Goal: Information Seeking & Learning: Find specific fact

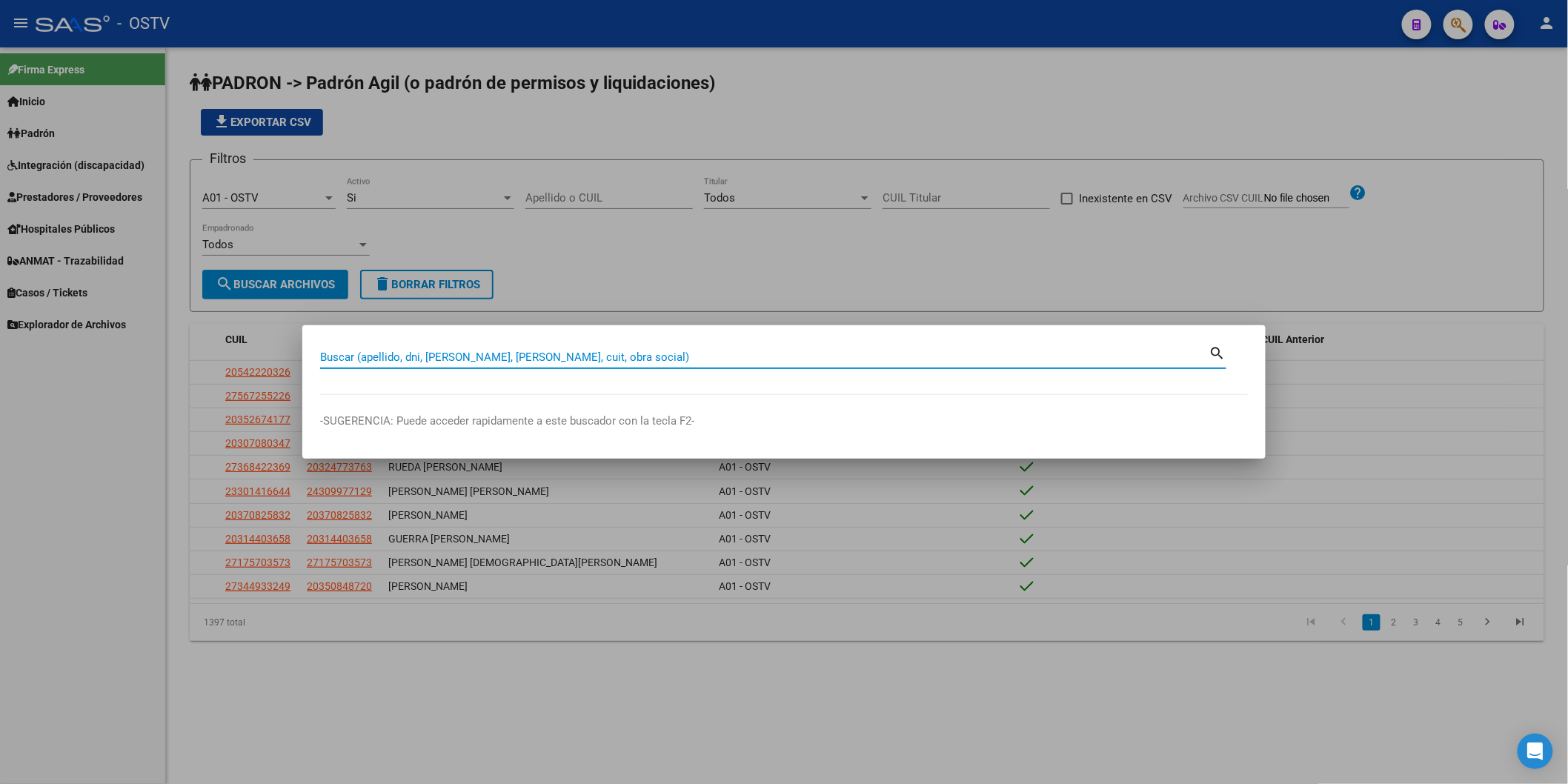
paste input "43 627 300"
type input "43627300"
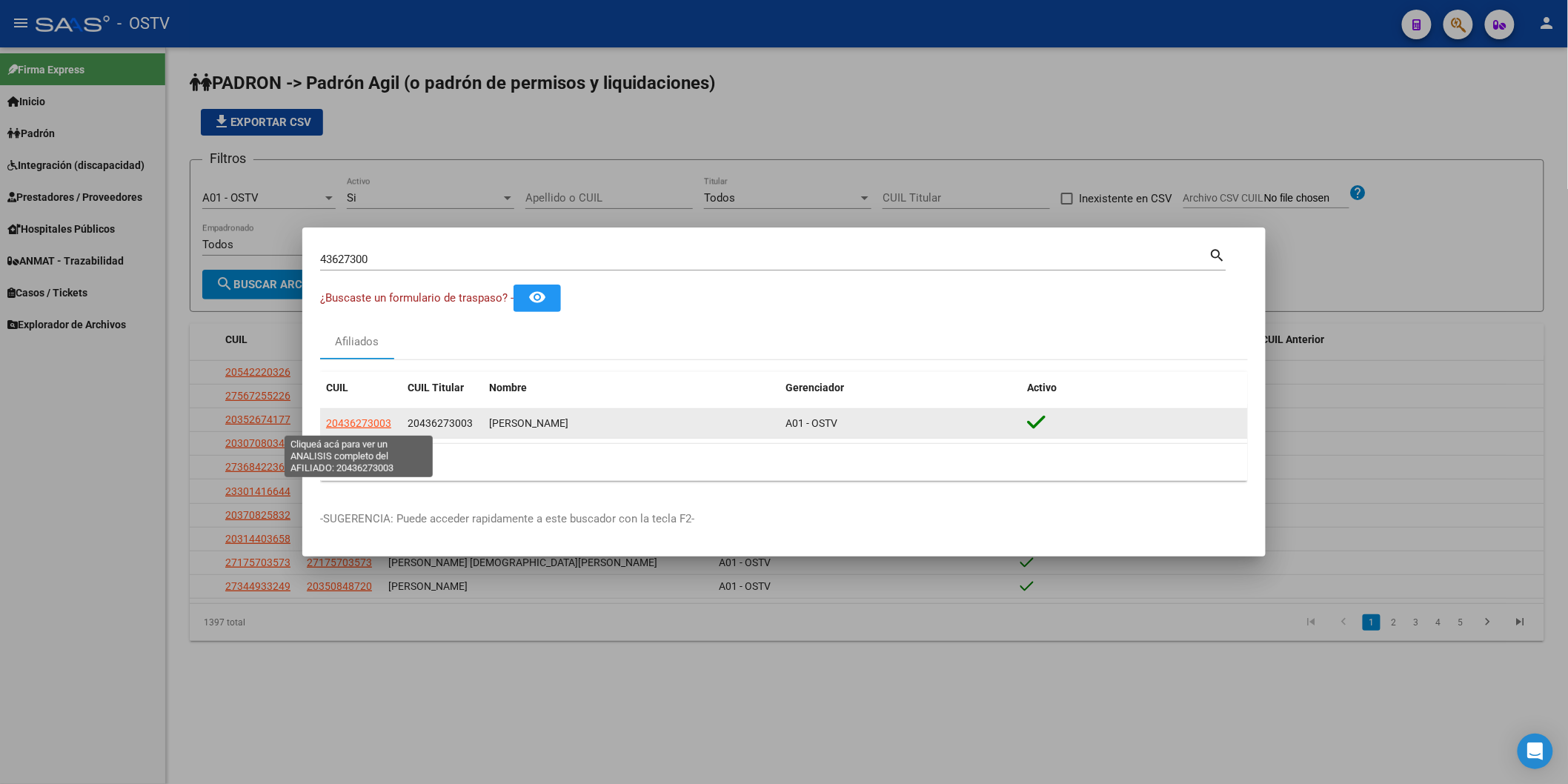
click at [330, 426] on span "20436273003" at bounding box center [358, 423] width 65 height 12
type textarea "20436273003"
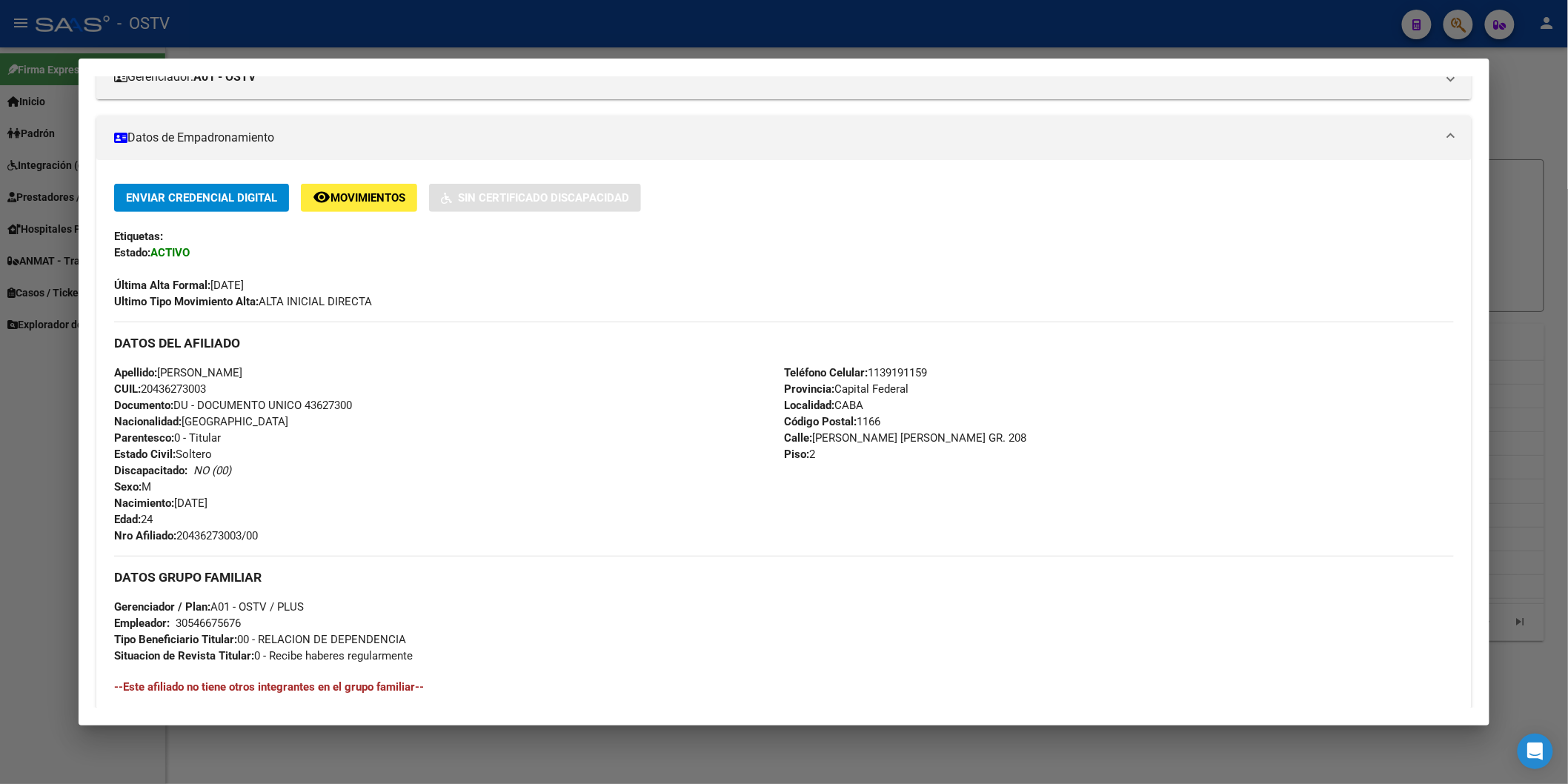
scroll to position [329, 0]
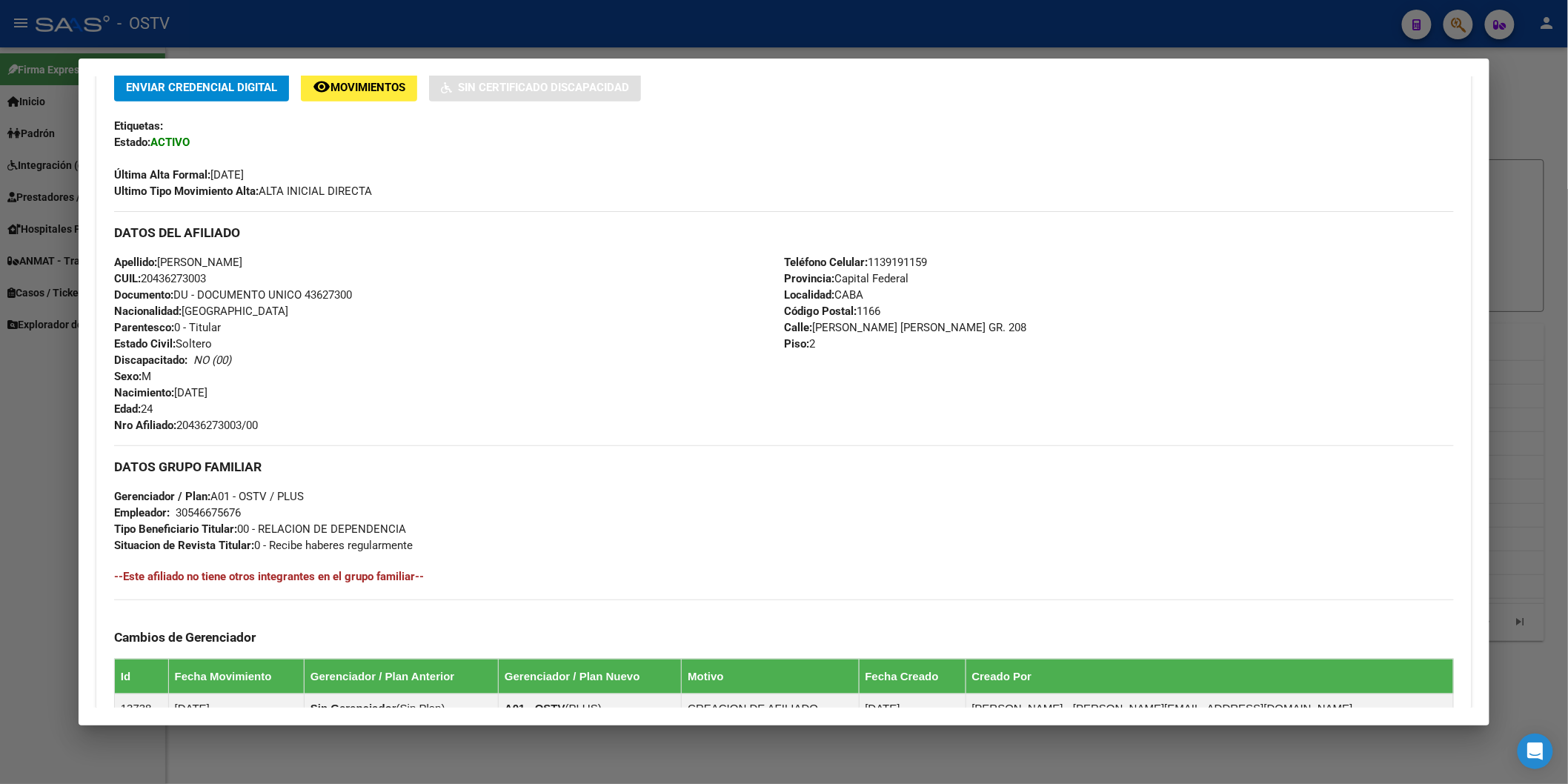
click at [418, 20] on div at bounding box center [784, 392] width 1568 height 784
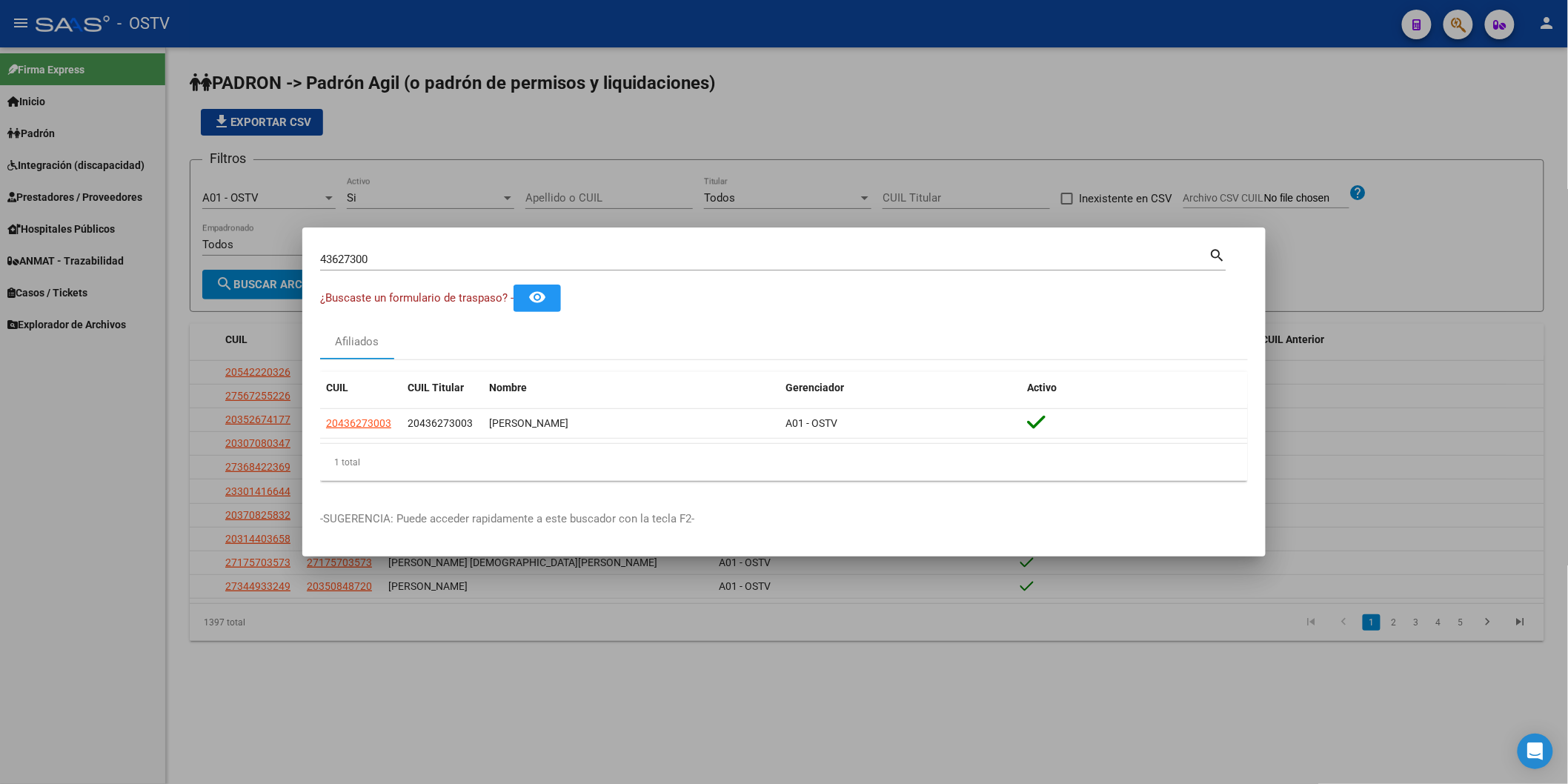
drag, startPoint x: 551, startPoint y: 226, endPoint x: 561, endPoint y: 194, distance: 33.5
click at [554, 216] on div at bounding box center [784, 392] width 1568 height 784
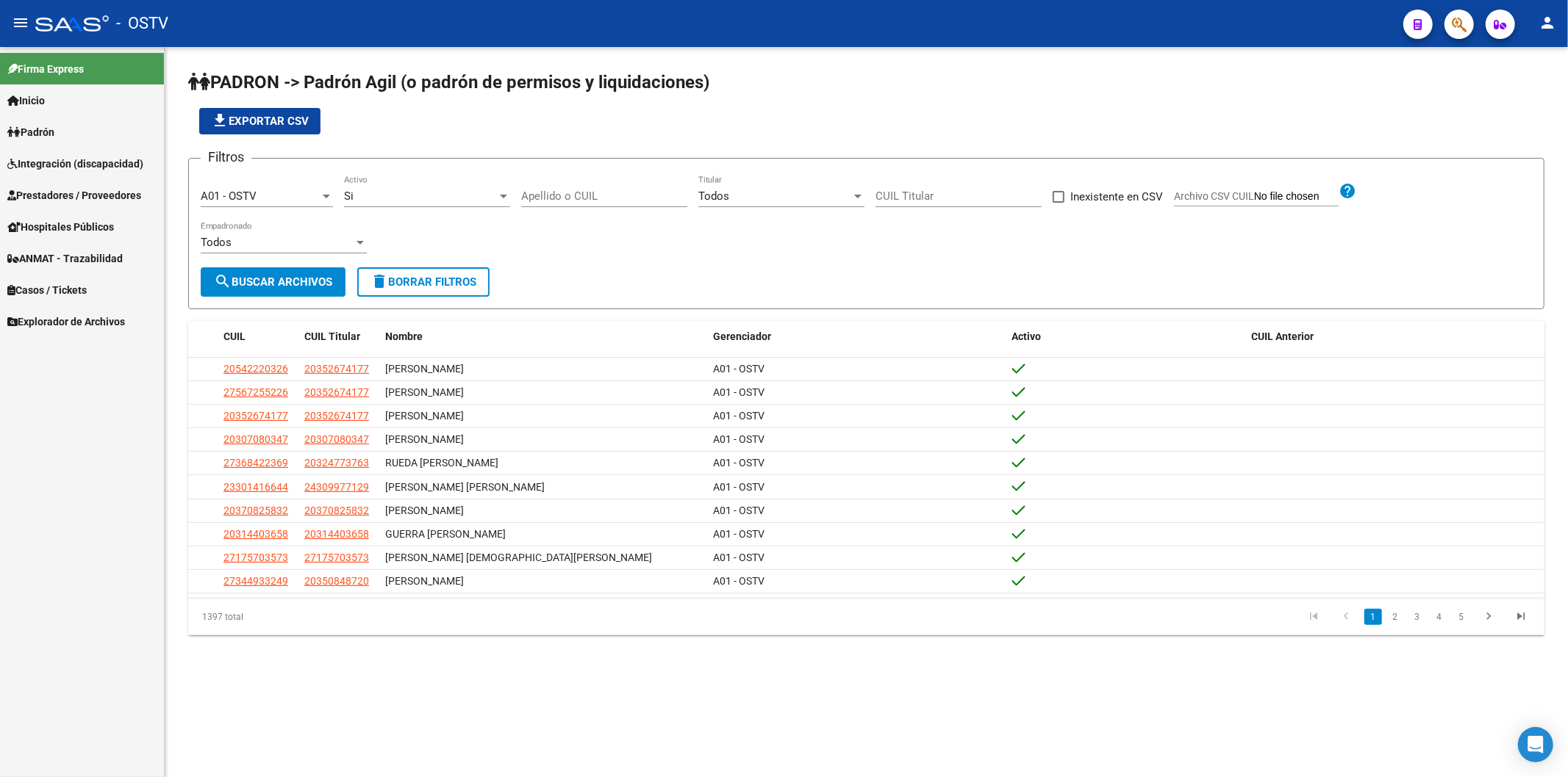
click at [568, 195] on input "Apellido o CUIL" at bounding box center [604, 196] width 166 height 13
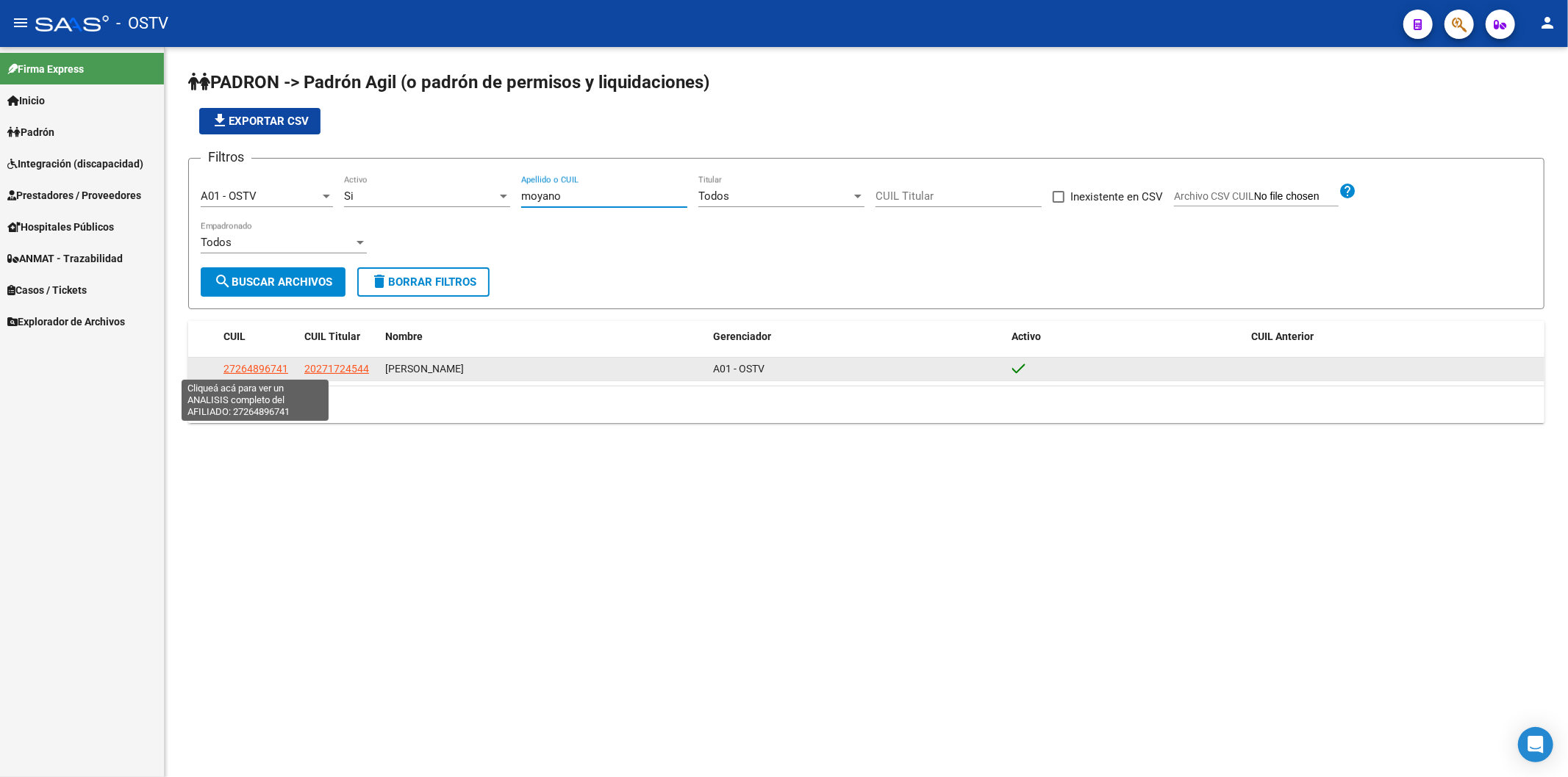
type input "moyano"
click at [284, 368] on span "27264896741" at bounding box center [255, 368] width 65 height 12
type textarea "27264896741"
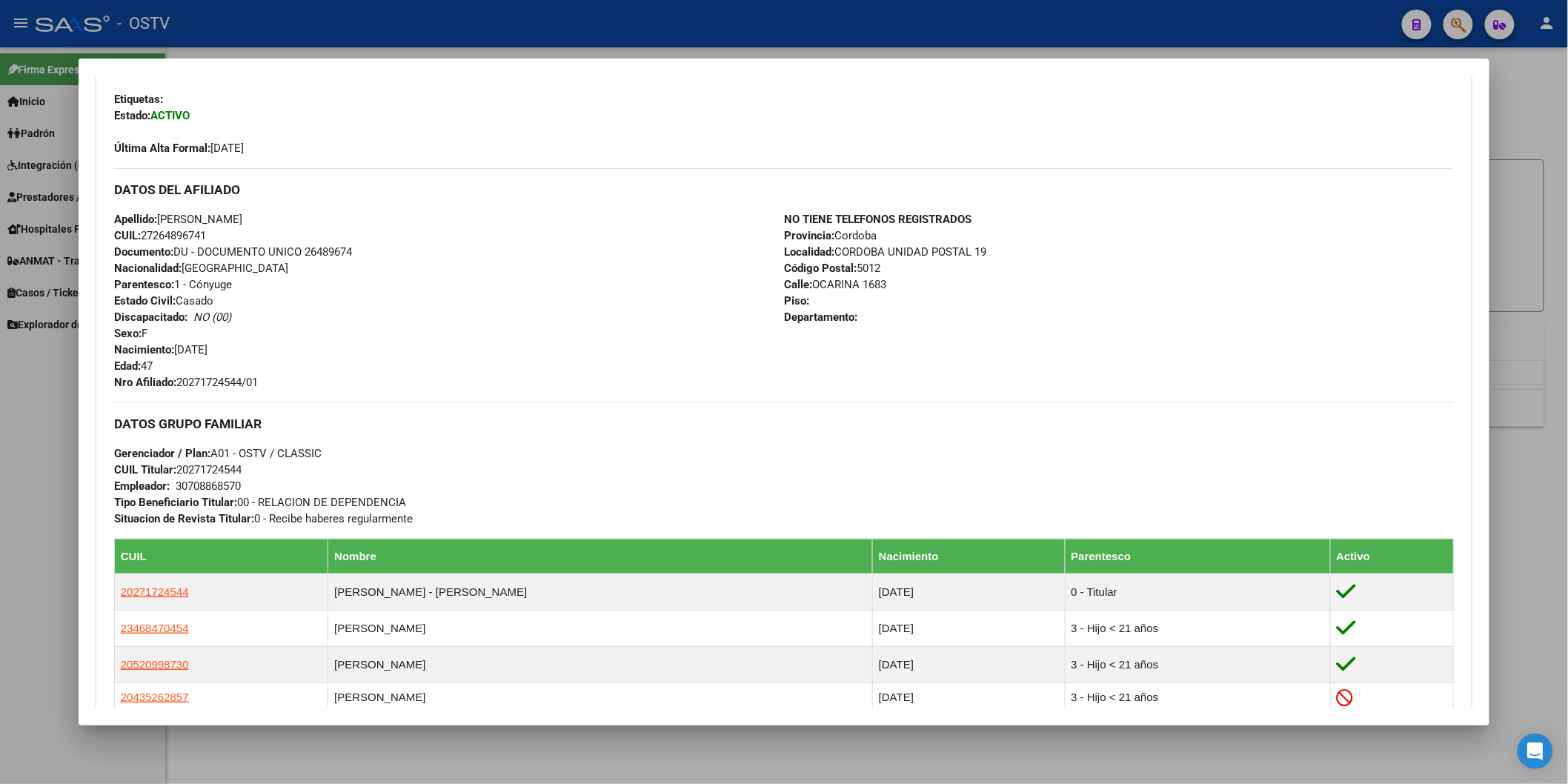
scroll to position [412, 0]
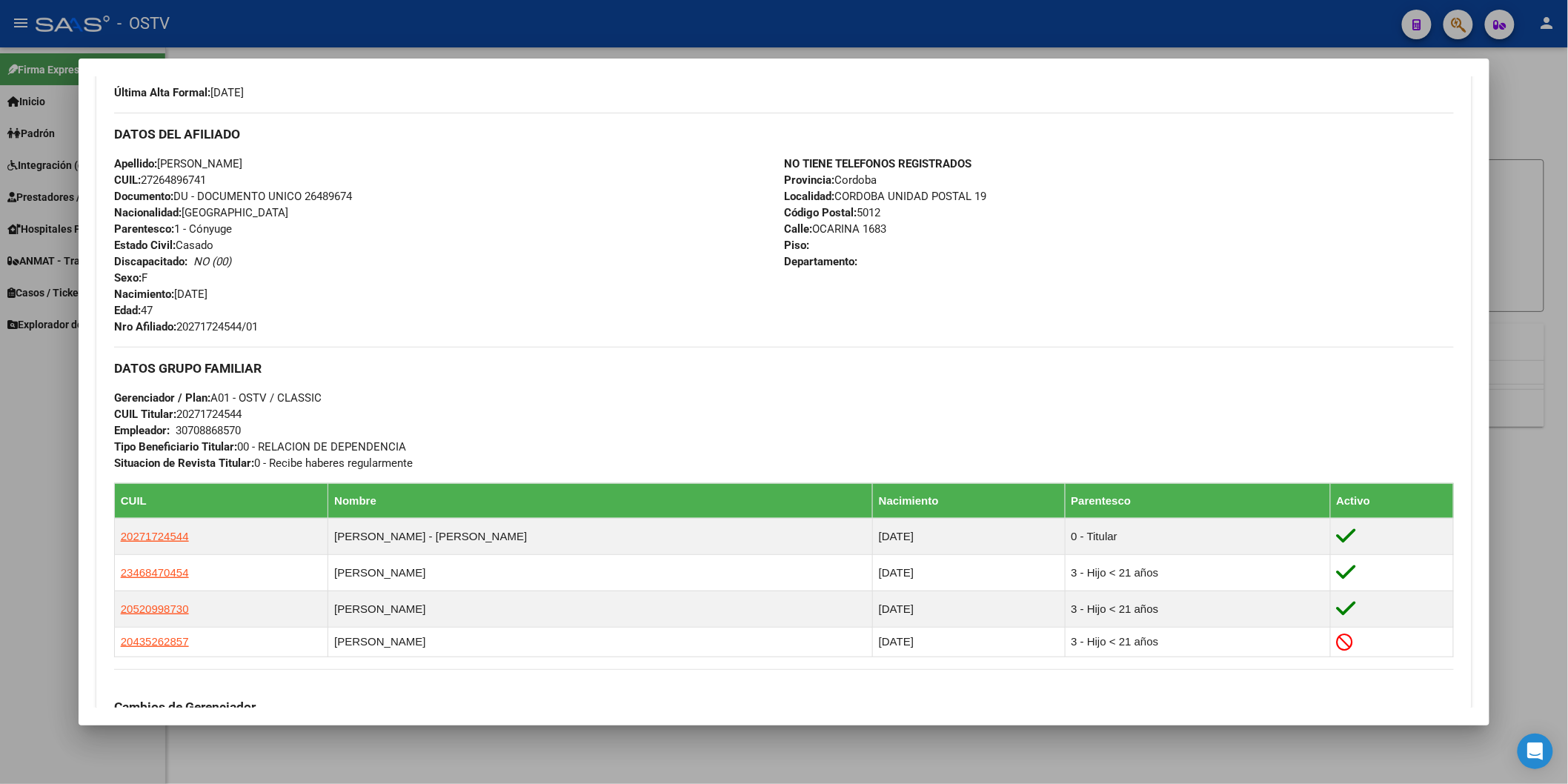
drag, startPoint x: 172, startPoint y: 326, endPoint x: 284, endPoint y: 332, distance: 112.2
click at [284, 332] on div "Apellido: [PERSON_NAME] CUIL: 27264896741 Documento: DU - DOCUMENTO UNICO 26489…" at bounding box center [449, 245] width 670 height 180
copy span "20271724544/01"
click at [379, 215] on div "Apellido: [PERSON_NAME] CUIL: 27264896741 Documento: DU - DOCUMENTO UNICO 26489…" at bounding box center [449, 245] width 670 height 180
